Goal: Task Accomplishment & Management: Manage account settings

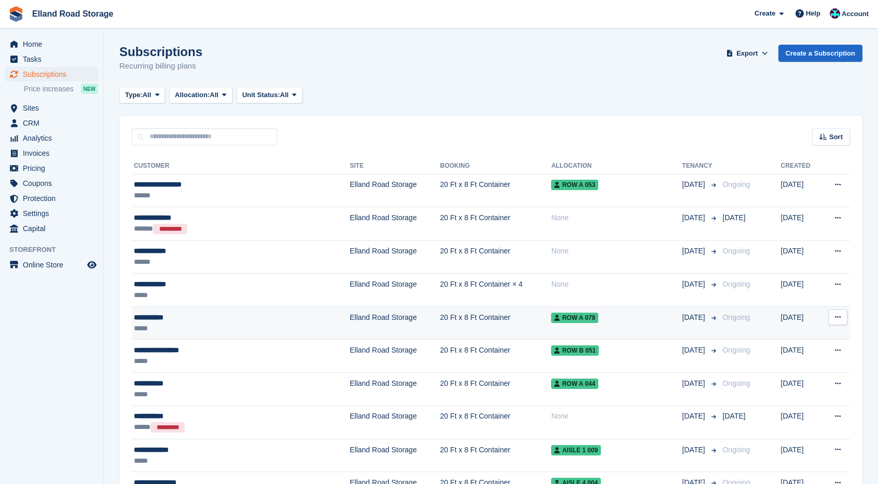
click at [166, 328] on div "*****" at bounding box center [214, 328] width 160 height 11
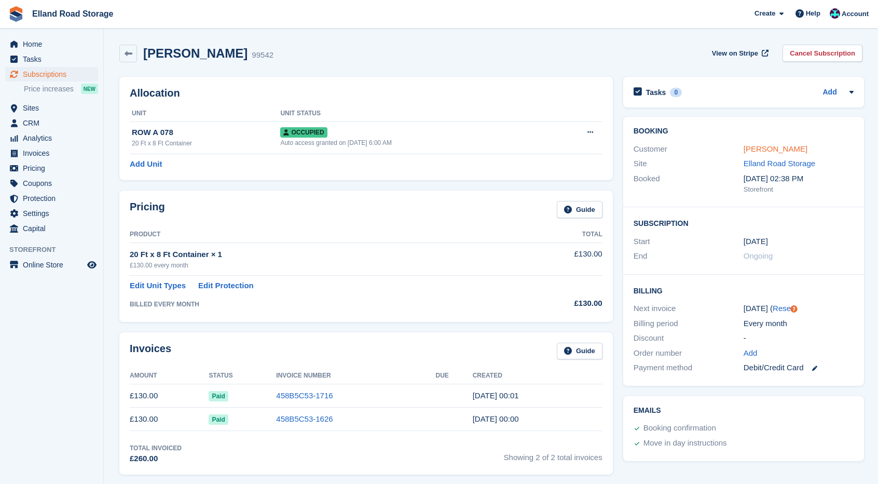
click at [774, 148] on link "[PERSON_NAME]" at bounding box center [776, 148] width 64 height 9
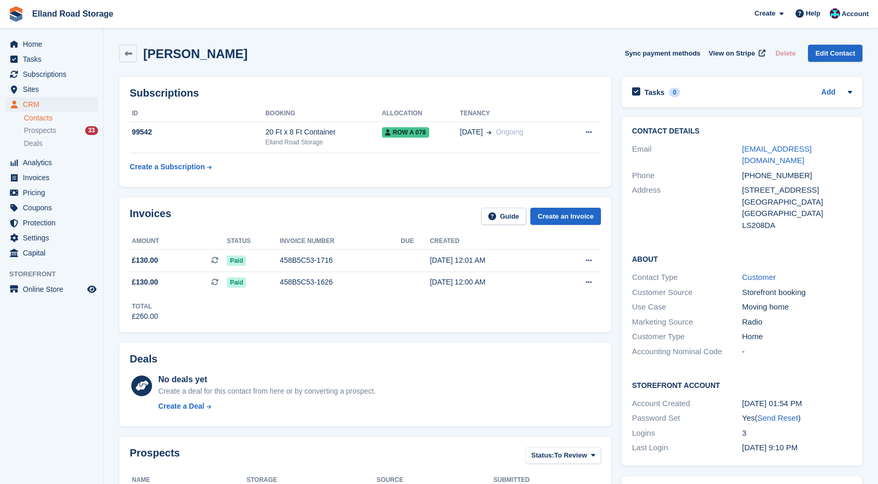
click at [263, 25] on span "Elland Road Storage Create Subscription Invoice Contact Deal Discount Page Help…" at bounding box center [439, 14] width 878 height 28
click at [57, 78] on span "Subscriptions" at bounding box center [54, 74] width 62 height 15
